Goal: Information Seeking & Learning: Understand process/instructions

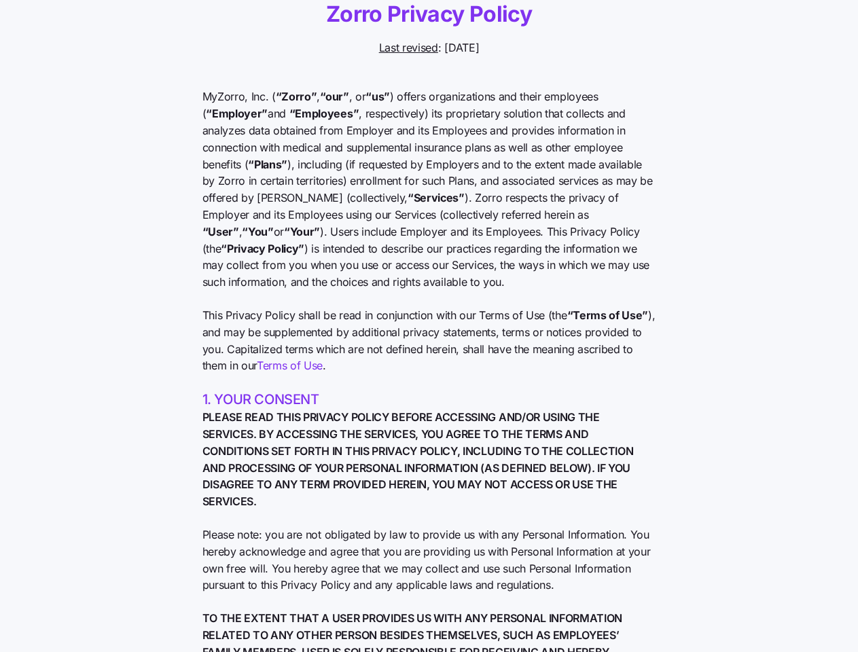
click at [429, 326] on span "This Privacy Policy shall be read in conjunction with our Terms of Use (the “Te…" at bounding box center [429, 340] width 454 height 67
